Goal: Navigation & Orientation: Find specific page/section

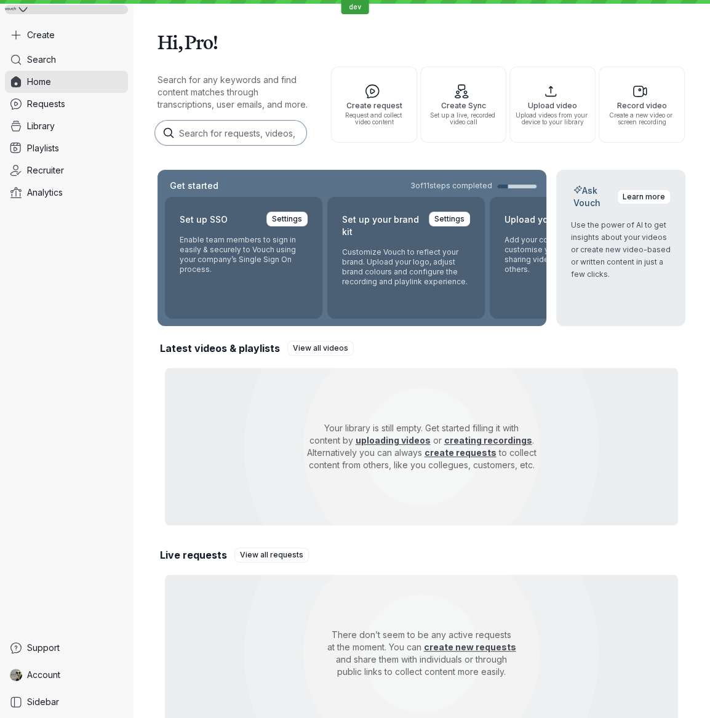
click at [19, 9] on icon at bounding box center [22, 9] width 9 height 9
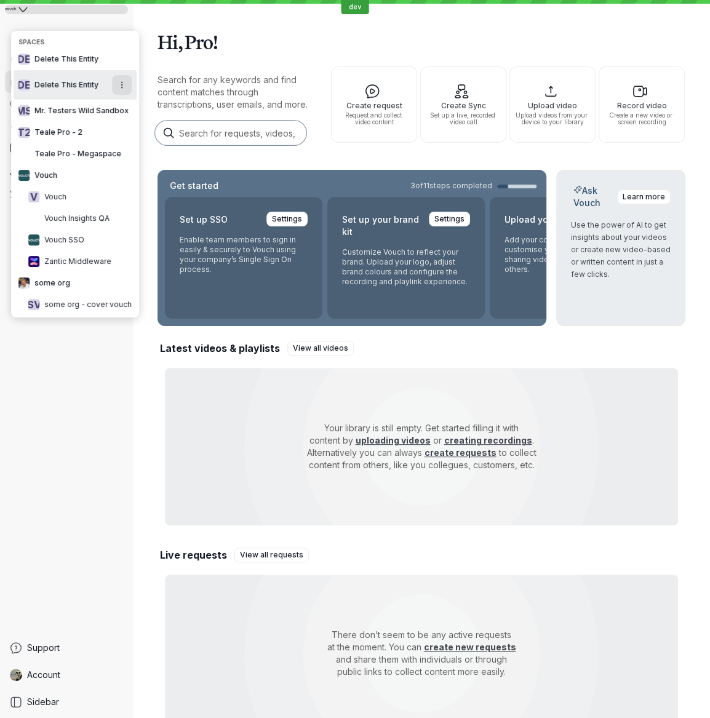
scroll to position [48, 0]
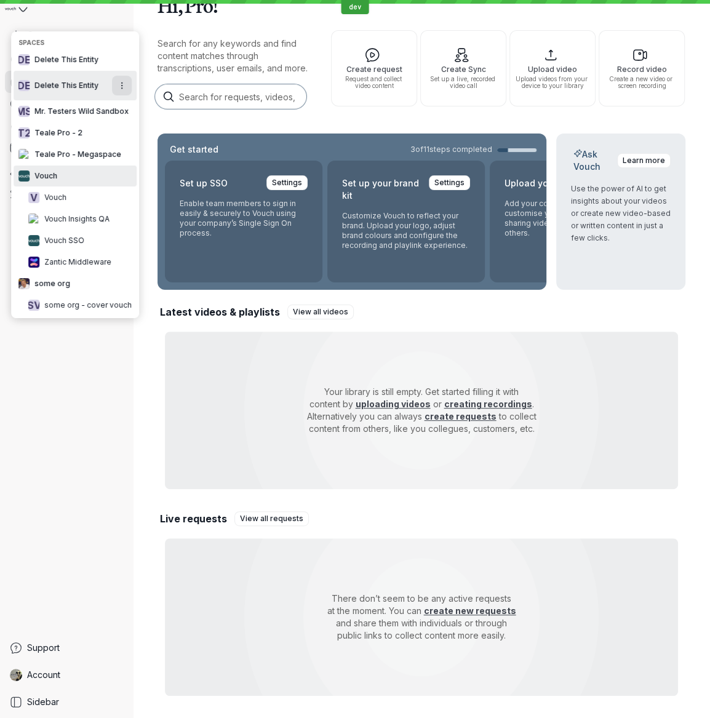
click at [63, 165] on button "Vouch" at bounding box center [75, 175] width 123 height 21
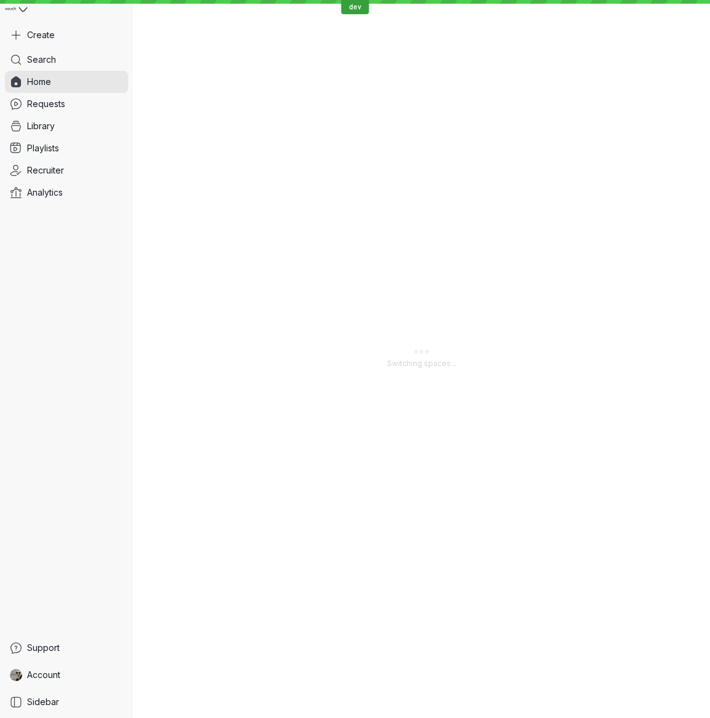
scroll to position [0, 0]
